Goal: Information Seeking & Learning: Compare options

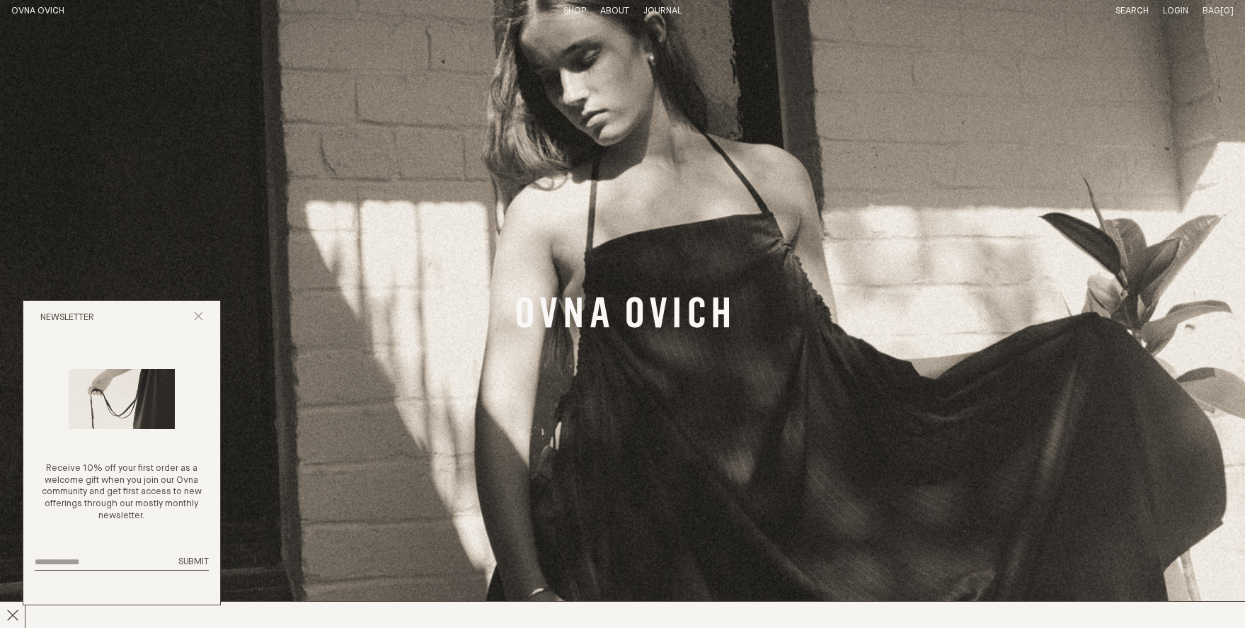
click at [572, 7] on link "Shop" at bounding box center [574, 10] width 23 height 9
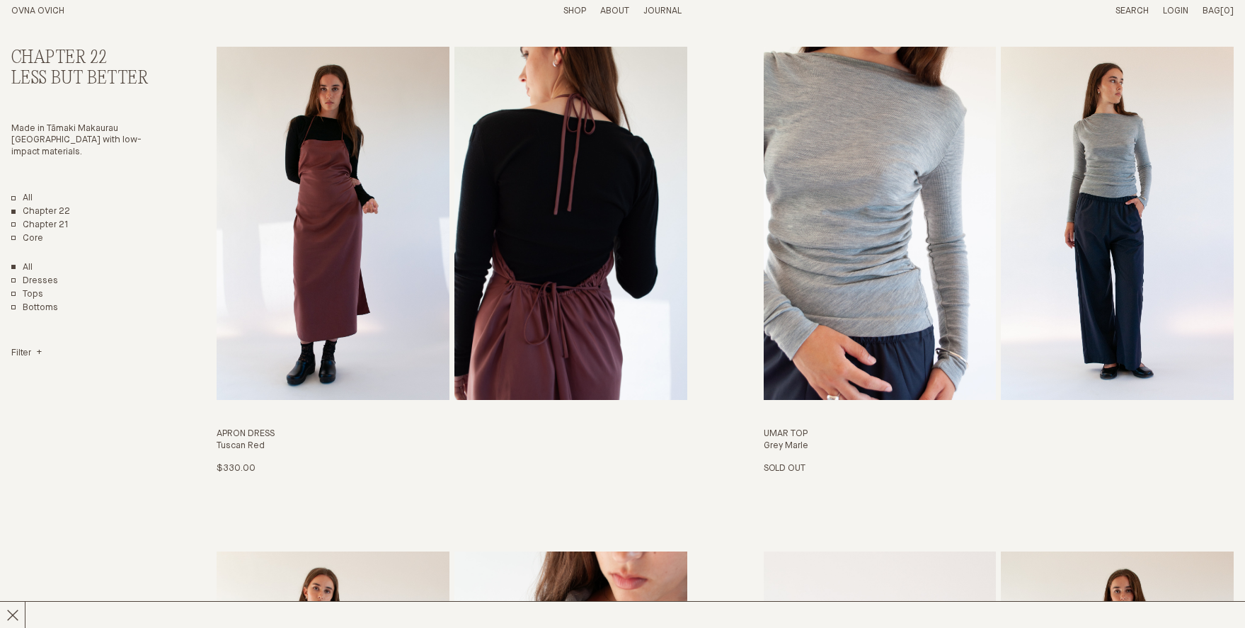
scroll to position [1610, 0]
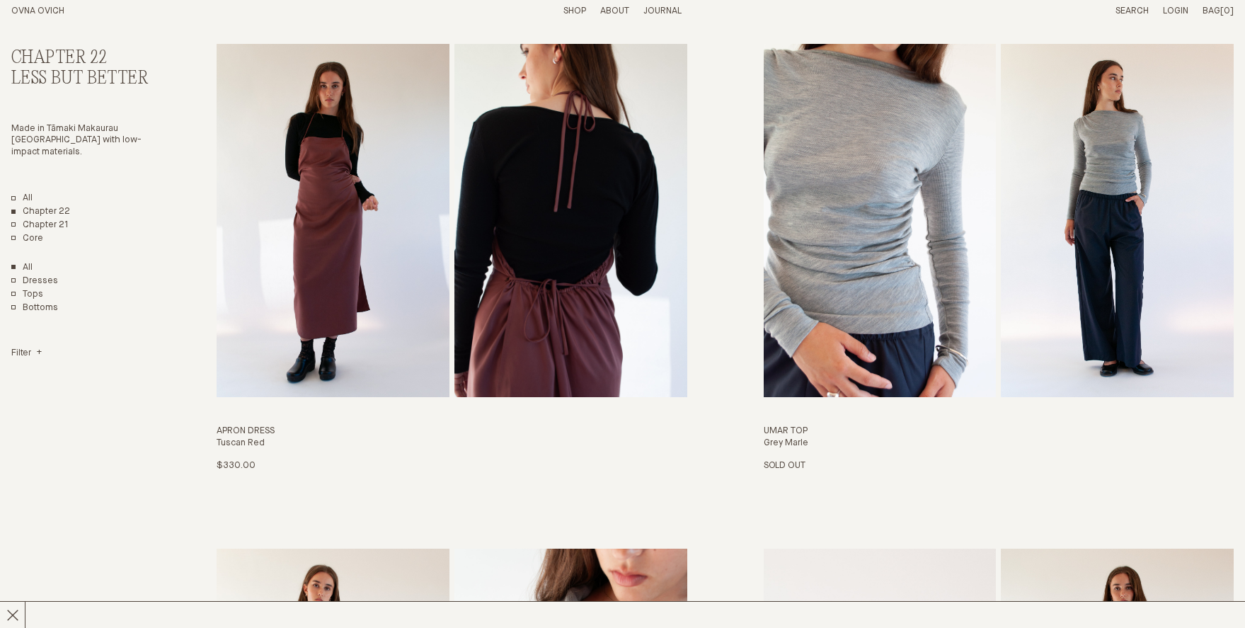
click at [972, 284] on img "Umar Top" at bounding box center [879, 220] width 233 height 352
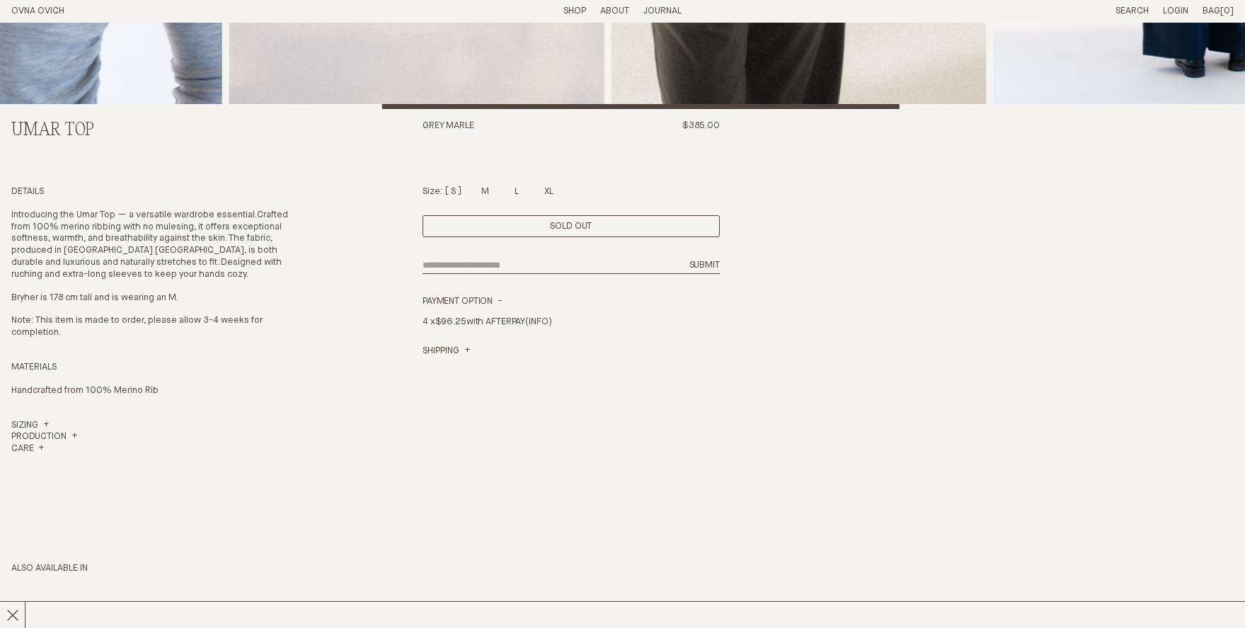
scroll to position [461, 0]
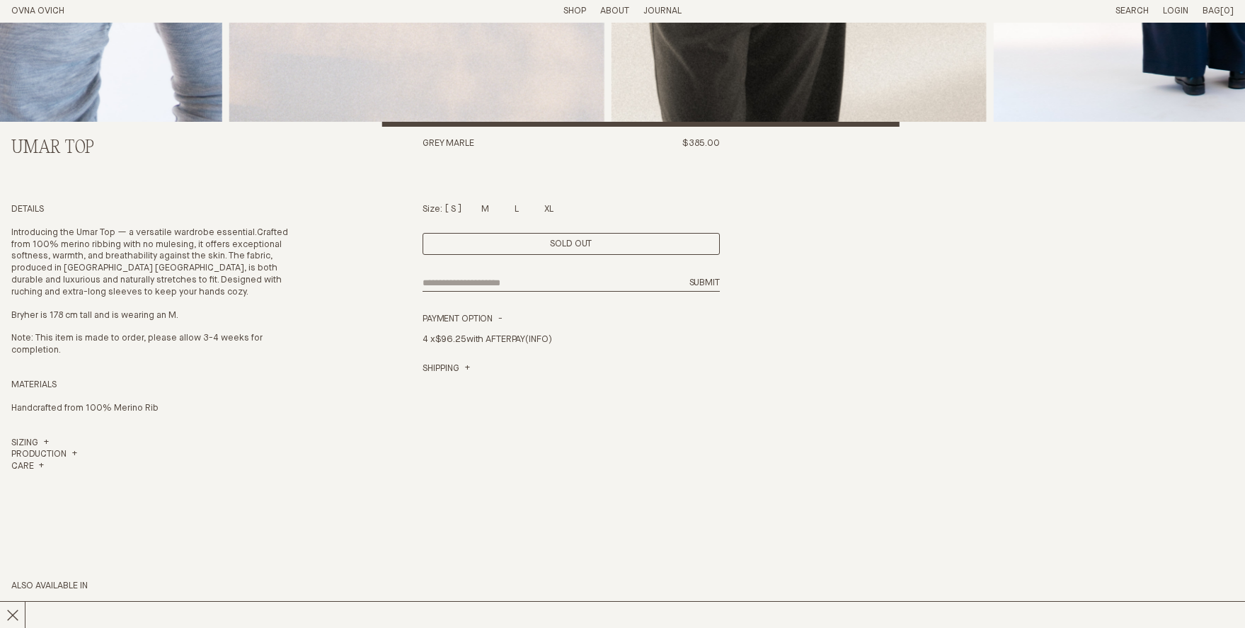
click at [492, 210] on div "Size: S M L XL" at bounding box center [570, 210] width 297 height 12
click at [488, 209] on div at bounding box center [485, 206] width 8 height 9
click at [514, 209] on div at bounding box center [516, 206] width 4 height 9
click at [550, 207] on div at bounding box center [549, 206] width 10 height 9
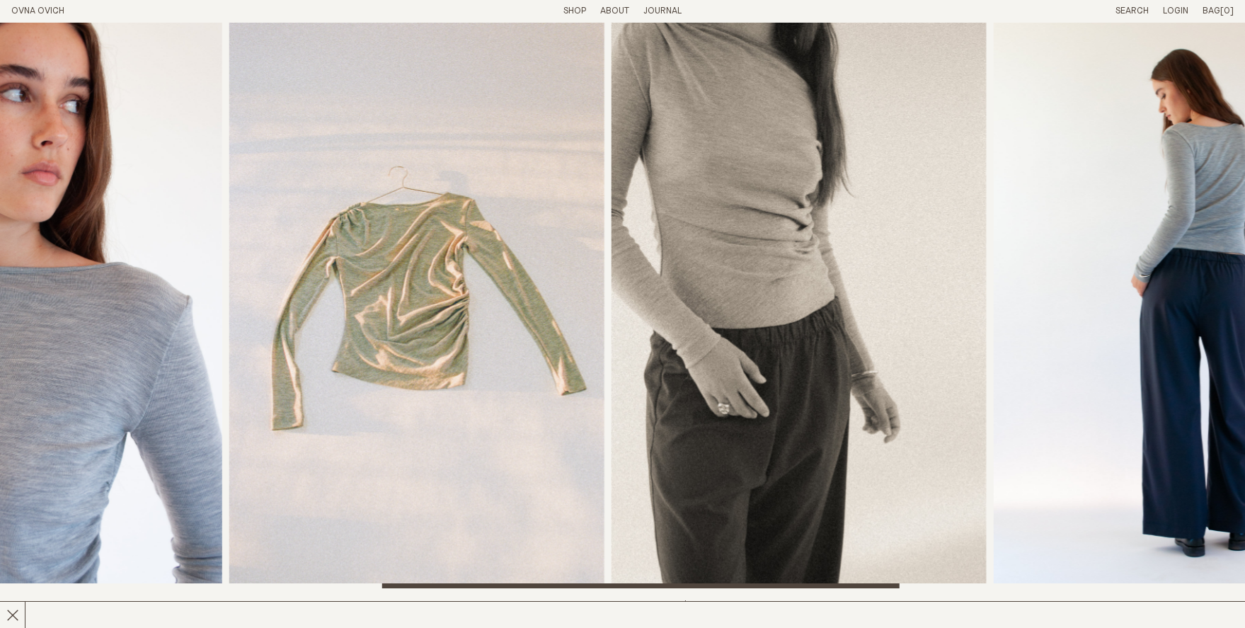
click at [575, 4] on header "OVNA OVICH Menu T: $0.00 Shop About Story Materials Practices Journal Search Lo…" at bounding box center [622, 11] width 1245 height 23
click at [575, 14] on link "Shop" at bounding box center [574, 10] width 23 height 9
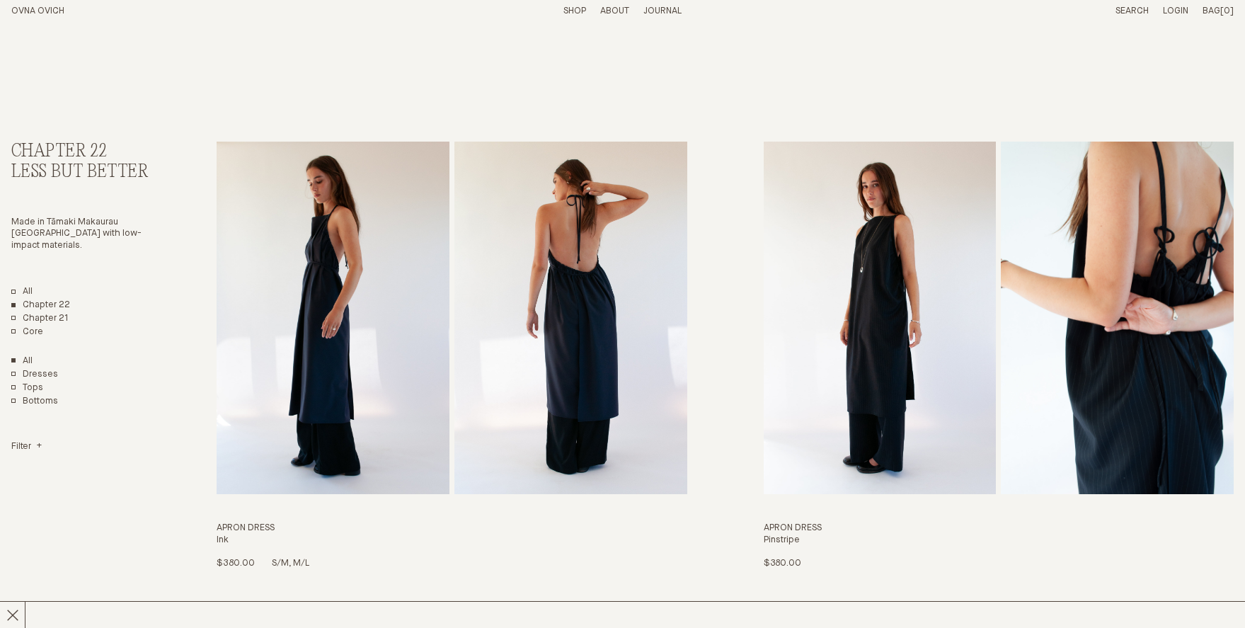
click at [458, 301] on img "Apron Dress" at bounding box center [570, 318] width 233 height 352
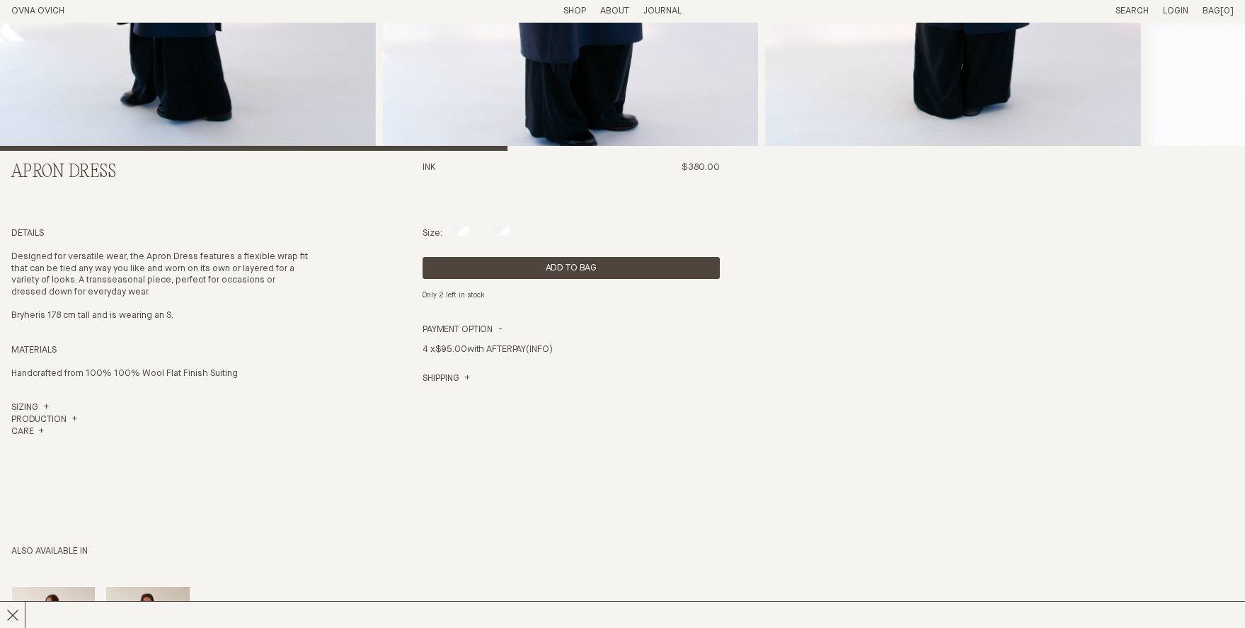
scroll to position [484, 0]
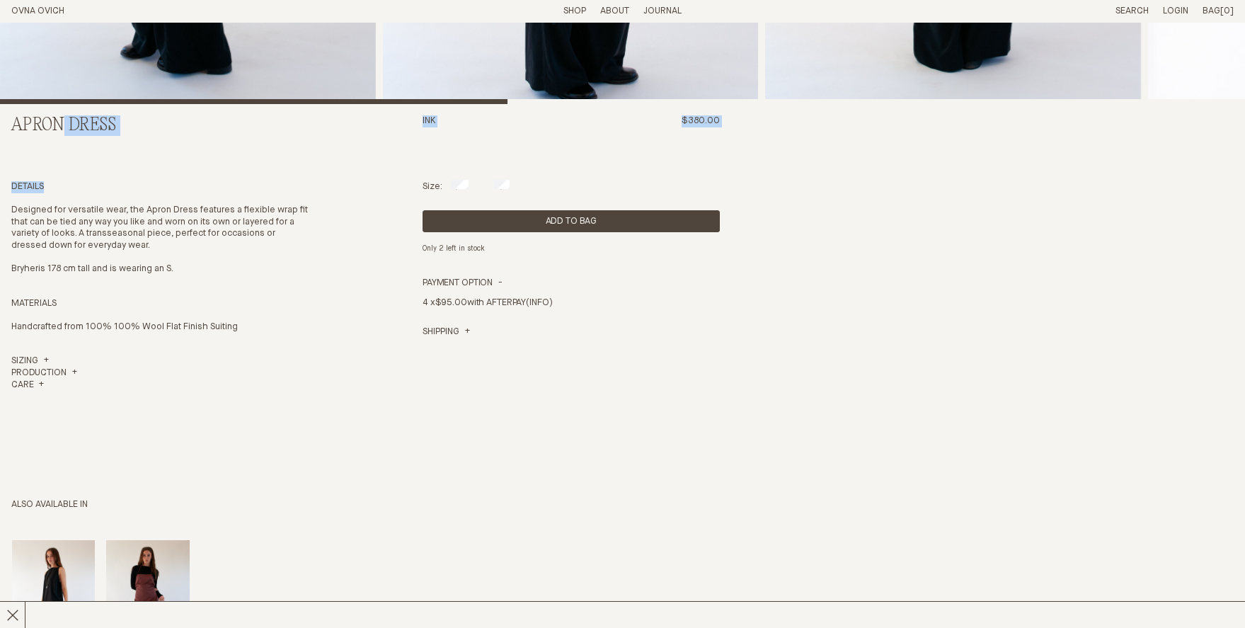
drag, startPoint x: 12, startPoint y: 122, endPoint x: 169, endPoint y: 197, distance: 174.4
click at [169, 197] on div "Apron Dress Ink $380.00 Details Designed for versatile wear, the Apron Dress fe…" at bounding box center [622, 184] width 1222 height 1290
click at [47, 358] on link "Sizing" at bounding box center [30, 361] width 38 height 12
click at [74, 225] on p "Designed for versatile wear, the Apron Dress features a flexible wrap fit that …" at bounding box center [159, 228] width 297 height 48
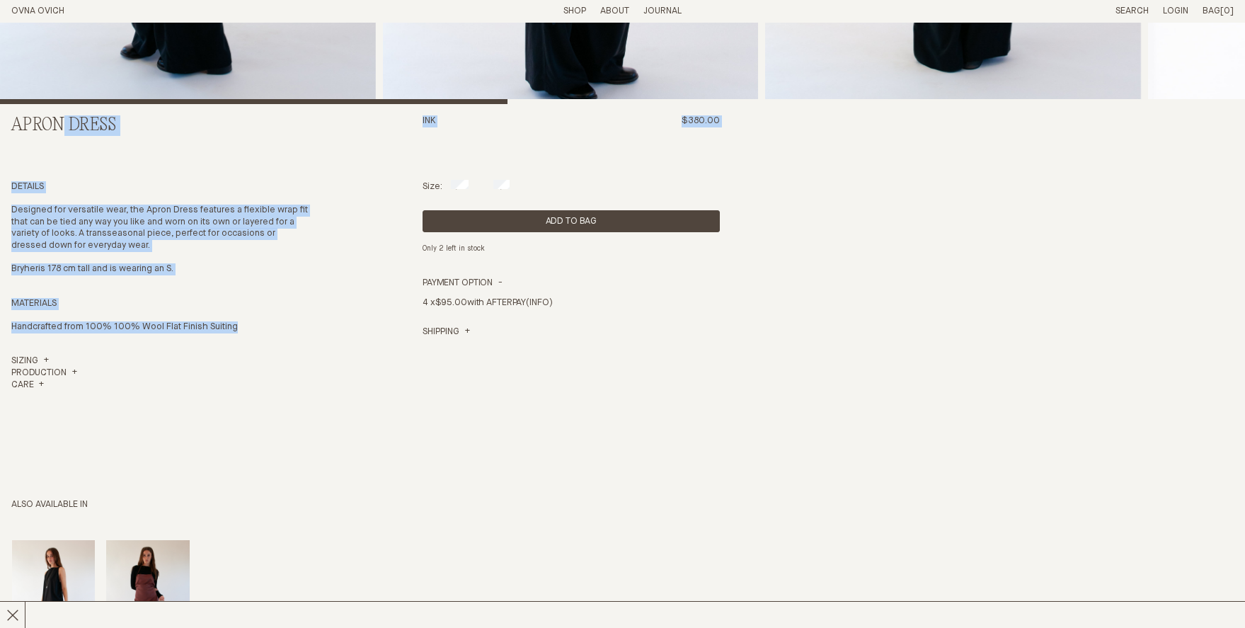
drag, startPoint x: 13, startPoint y: 123, endPoint x: 276, endPoint y: 325, distance: 332.0
click at [276, 325] on div "Apron Dress Ink $380.00 Details Designed for versatile wear, the Apron Dress fe…" at bounding box center [622, 184] width 1222 height 1290
copy div "Apron Dress Ink $380.00 Details Designed for versatile wear, the Apron Dress fe…"
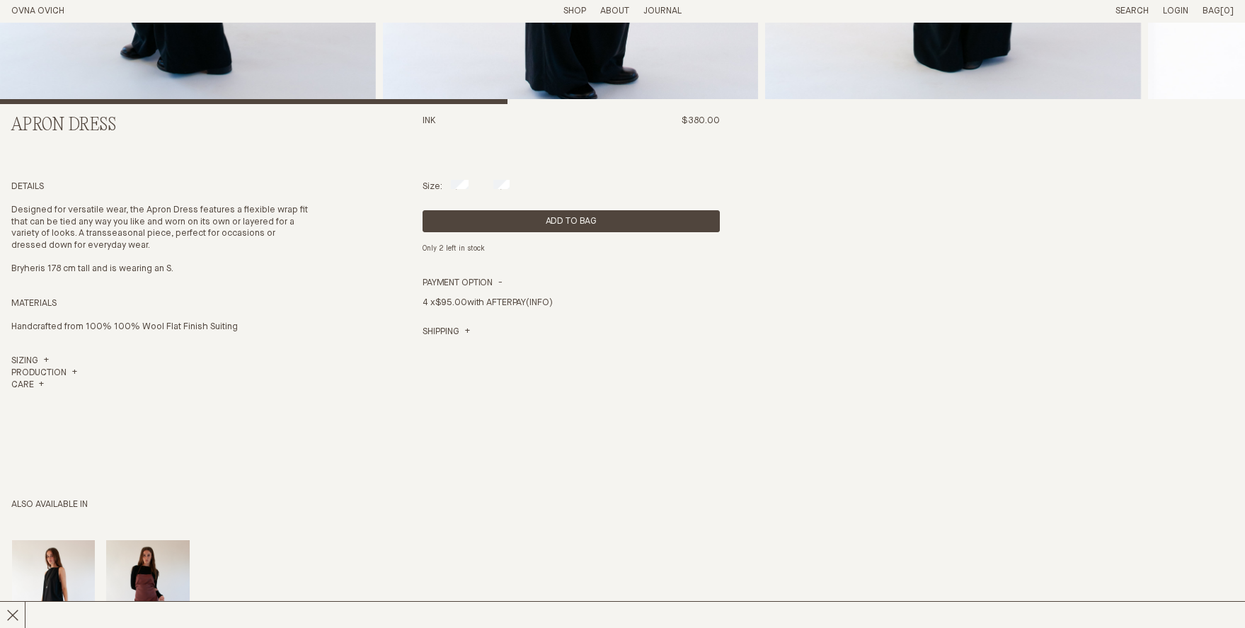
click at [231, 233] on p "Designed for versatile wear, the Apron Dress features a flexible wrap fit that …" at bounding box center [159, 228] width 297 height 48
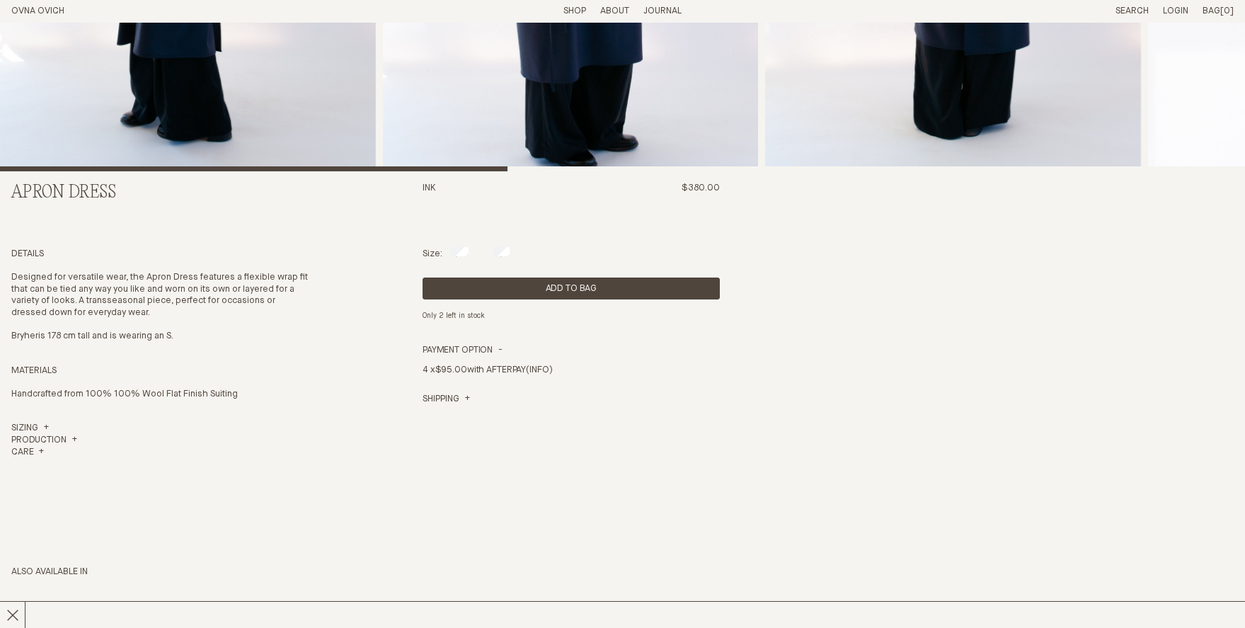
scroll to position [416, 0]
drag, startPoint x: 6, startPoint y: 394, endPoint x: 238, endPoint y: 400, distance: 232.2
click at [238, 400] on section "Apron Dress Ink $380.00 Details Designed for versatile wear, the Apron Dress fe…" at bounding box center [622, 252] width 1245 height 1291
copy p "Handcrafted from 100% 100% Wool Flat Finish Suiting"
drag, startPoint x: 151, startPoint y: 276, endPoint x: 157, endPoint y: 294, distance: 19.2
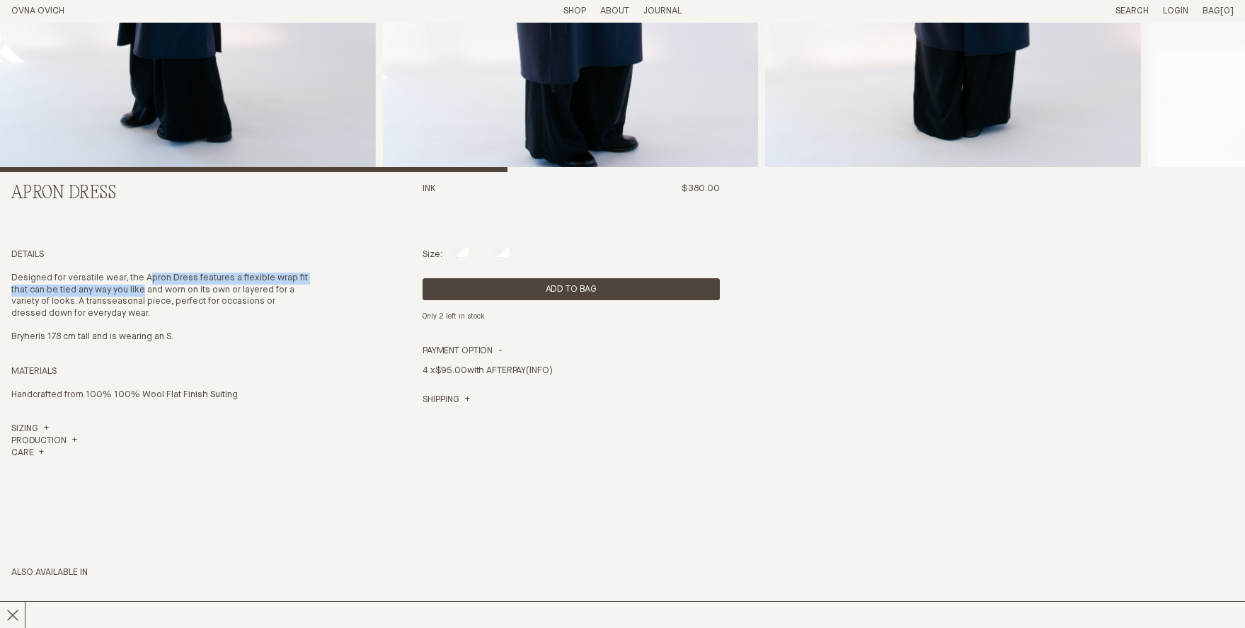
click at [157, 294] on p "Designed for versatile wear, the Apron Dress features a flexible wrap fit that …" at bounding box center [159, 296] width 297 height 48
click at [563, 11] on link "Shop" at bounding box center [574, 10] width 23 height 9
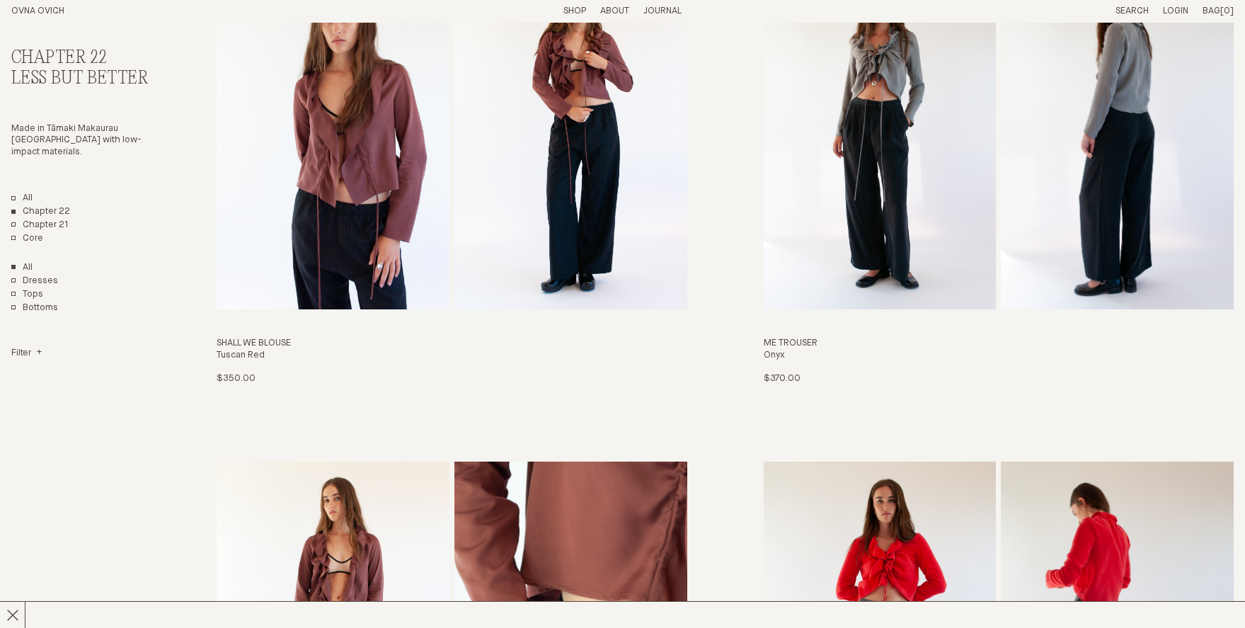
scroll to position [2518, 0]
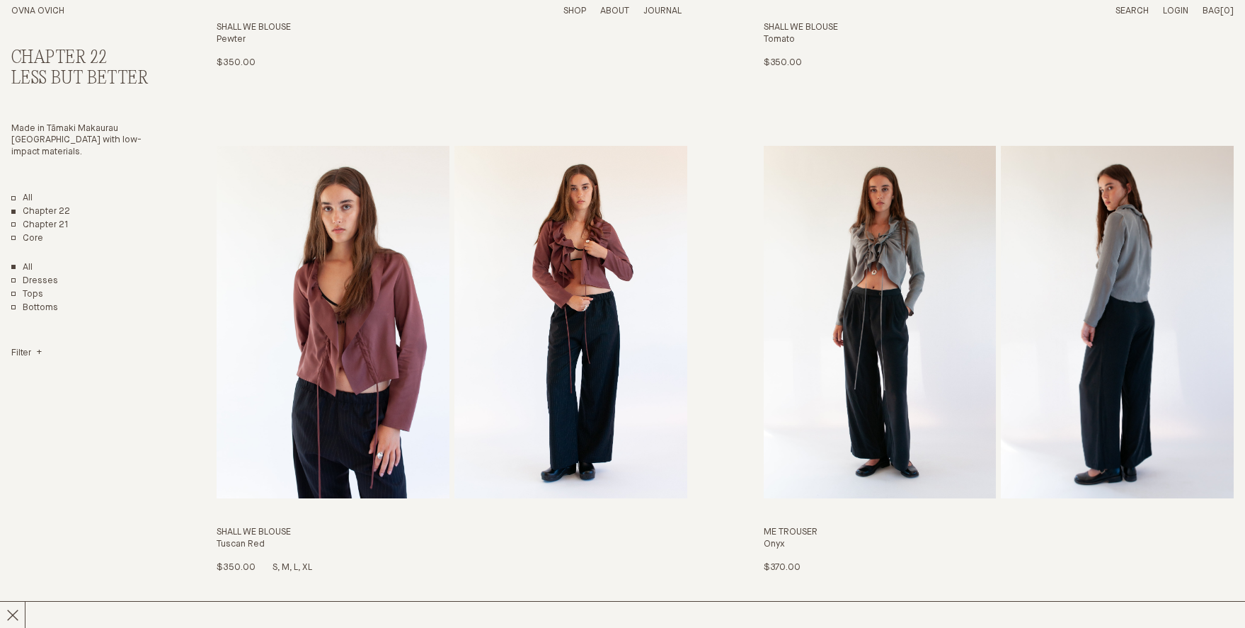
click at [495, 319] on img "Shall We Blouse" at bounding box center [570, 322] width 233 height 352
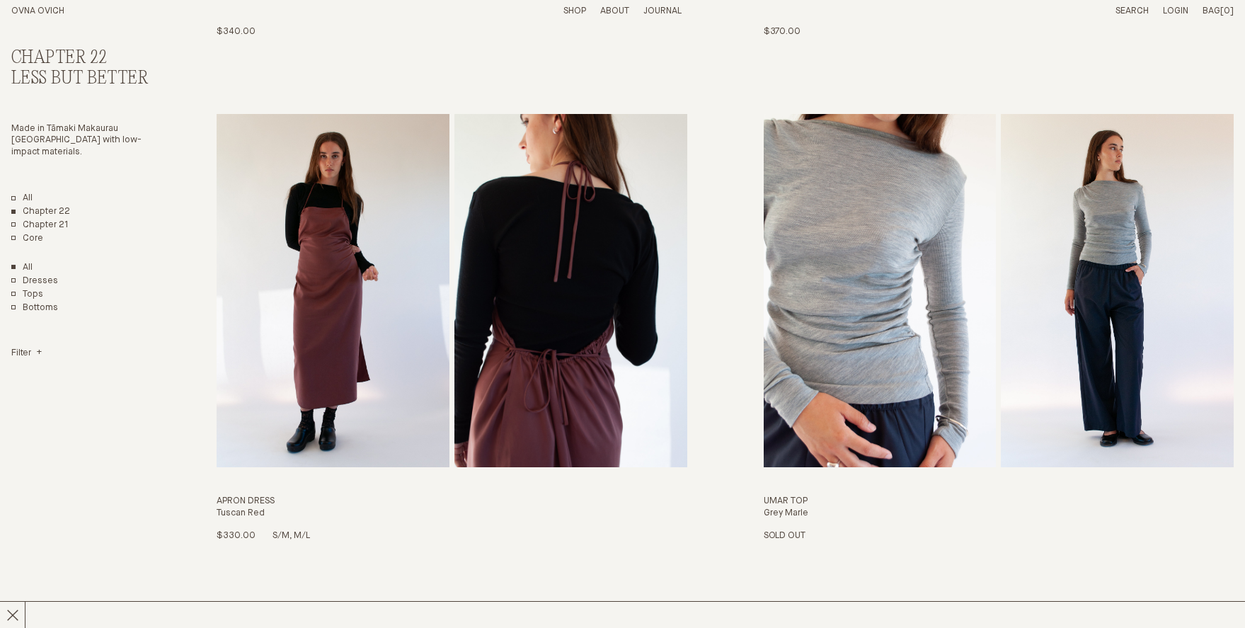
scroll to position [1566, 0]
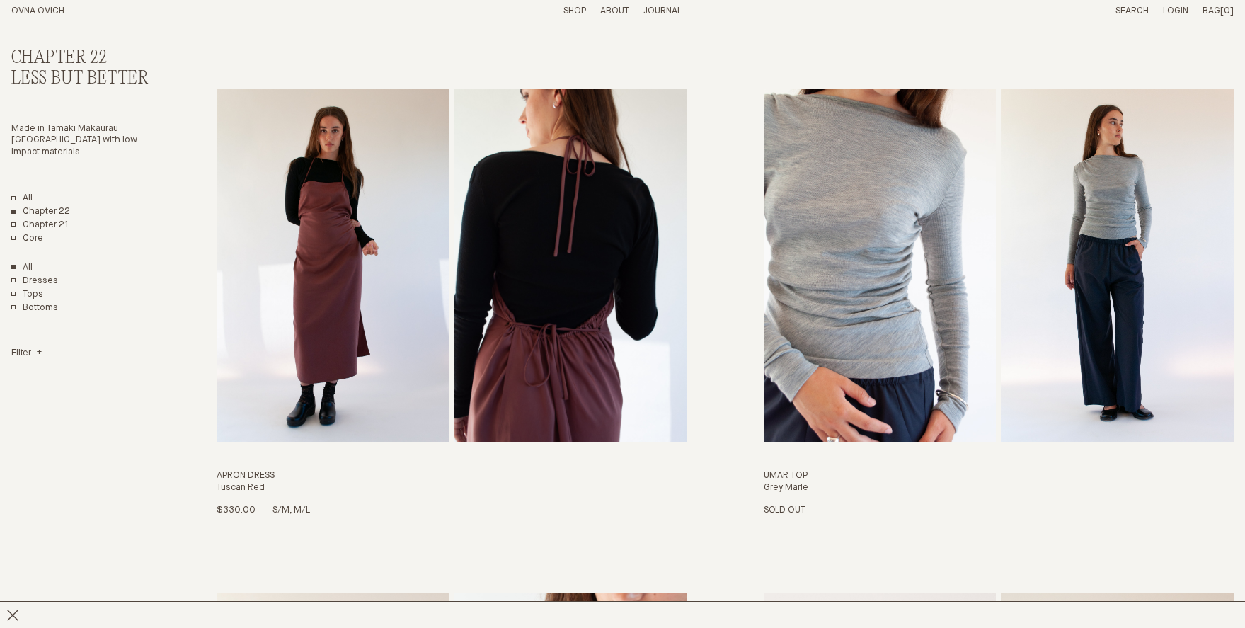
click at [403, 265] on img "Apron Dress" at bounding box center [333, 264] width 233 height 352
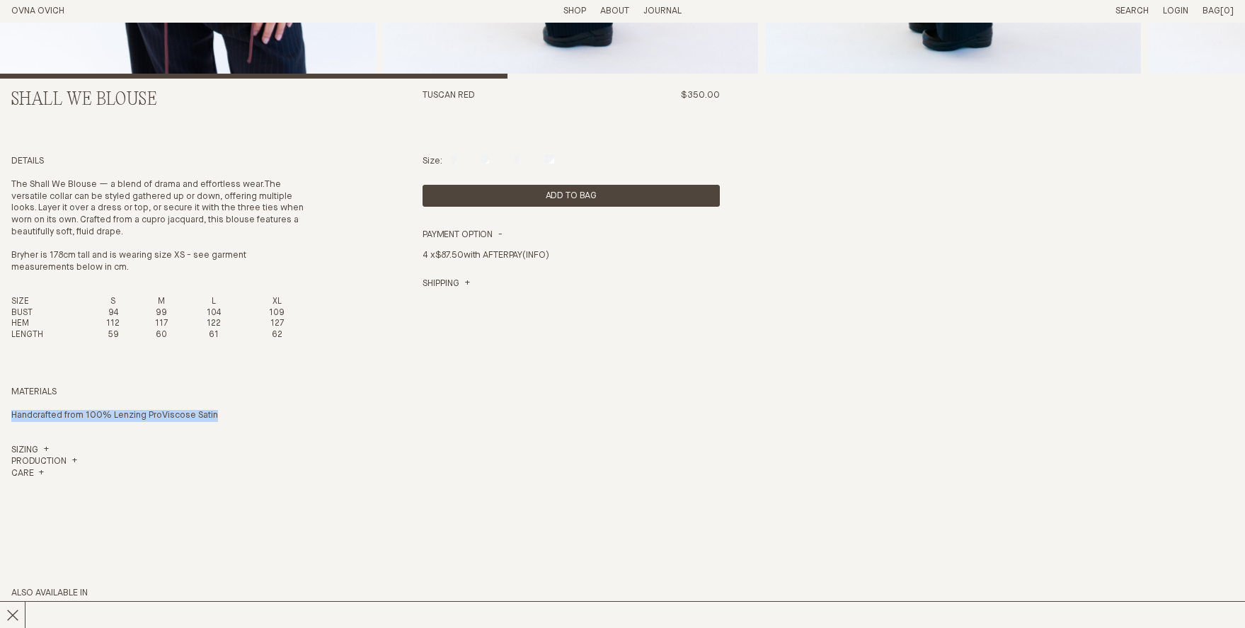
drag, startPoint x: 245, startPoint y: 411, endPoint x: 4, endPoint y: 416, distance: 241.3
click at [4, 416] on section "Shall We Blouse Tuscan Red $350.00 Details The Shall We Blouse — a blend of dra…" at bounding box center [622, 215] width 1245 height 1405
copy p "Handcrafted from 100% Lenzing ProViscose Satin"
drag, startPoint x: 166, startPoint y: 100, endPoint x: 2, endPoint y: 97, distance: 164.2
click at [2, 97] on section "Shall We Blouse Tuscan Red $350.00 Details The Shall We Blouse — a blend of dra…" at bounding box center [622, 215] width 1245 height 1405
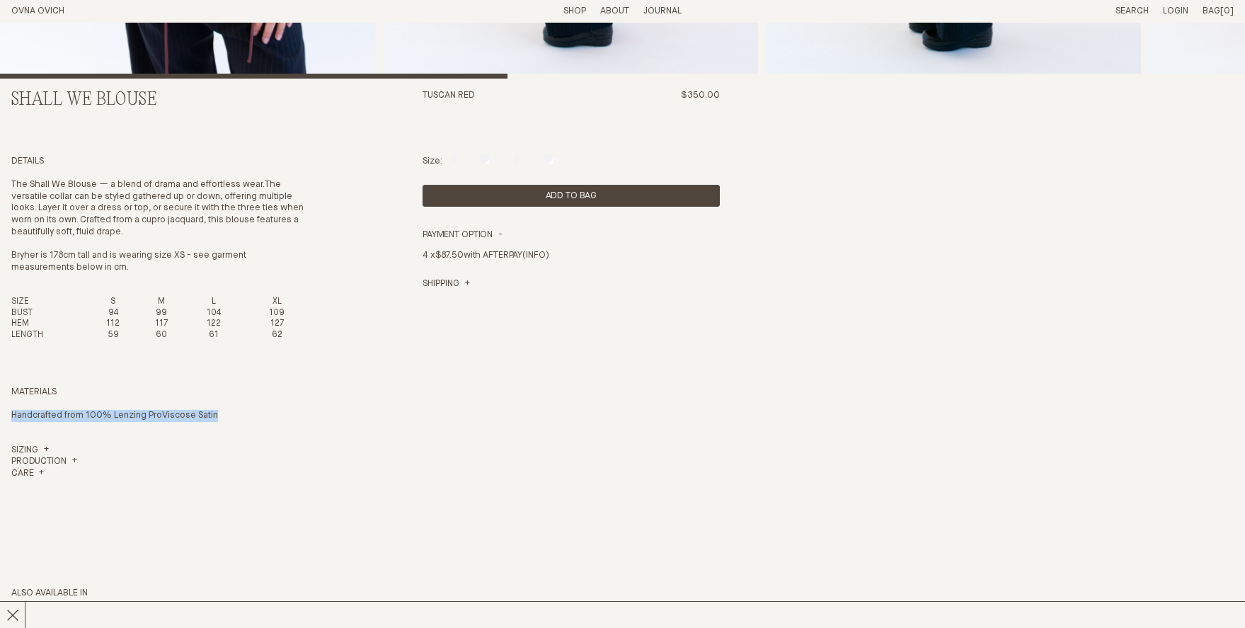
copy h2 "Shall We Blouse"
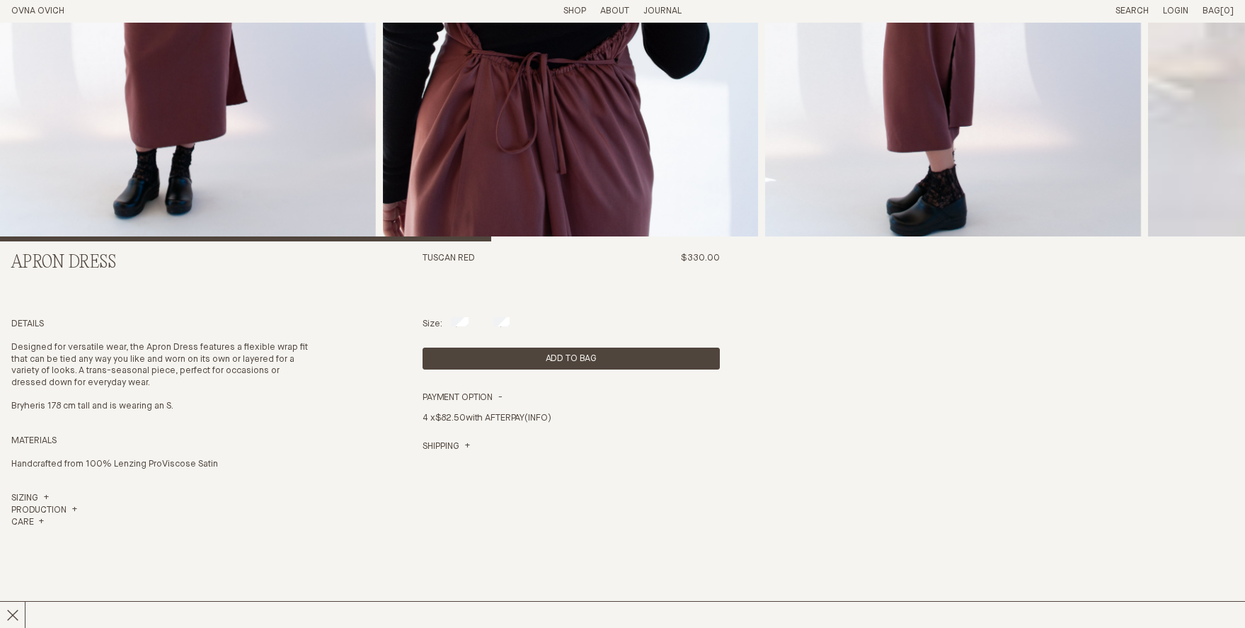
scroll to position [402, 0]
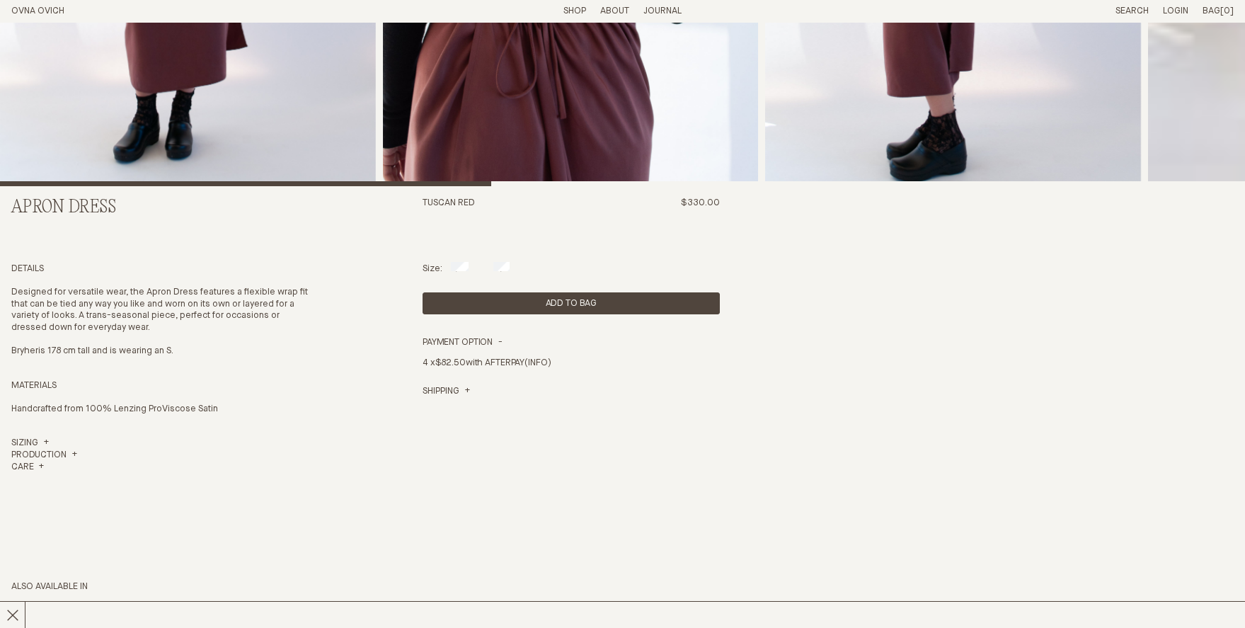
drag, startPoint x: 11, startPoint y: 204, endPoint x: 124, endPoint y: 212, distance: 113.4
click at [127, 212] on section "Apron Dress Tuscan Red $330.00 Details Designed for versatile wear, the Apron D…" at bounding box center [622, 266] width 1245 height 1291
copy h2 "Apron Dress"
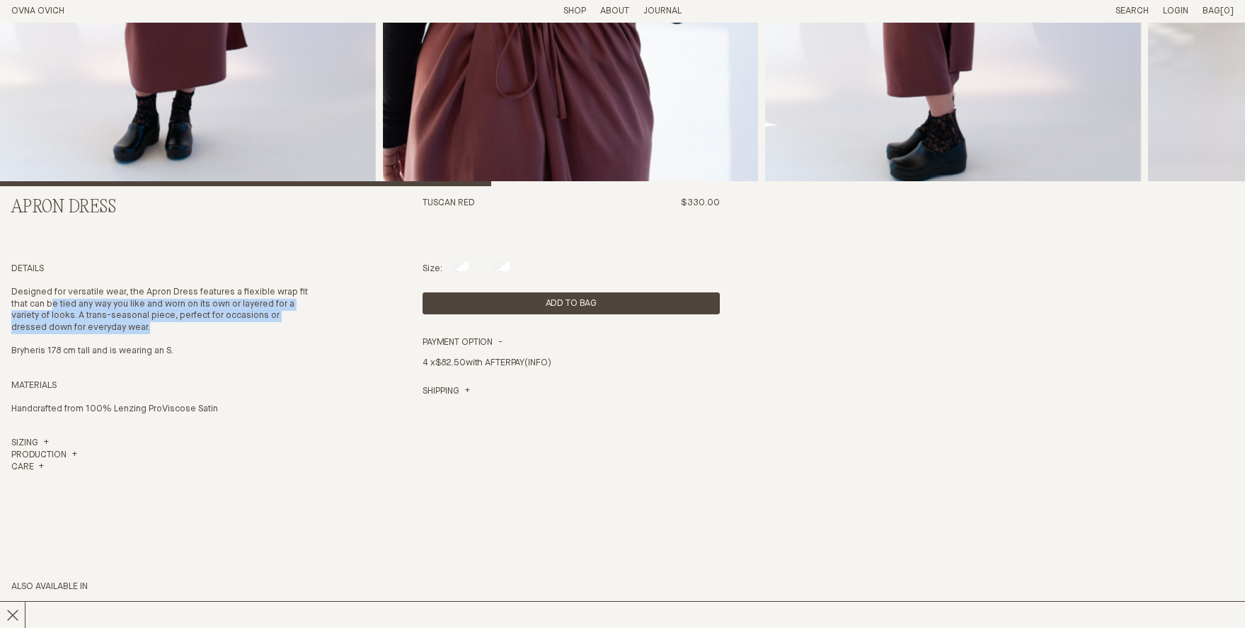
drag, startPoint x: 65, startPoint y: 300, endPoint x: 117, endPoint y: 343, distance: 67.9
click at [117, 343] on div "Designed for versatile wear, the Apron Dress features a flexible wrap fit that …" at bounding box center [159, 322] width 297 height 71
